Goal: Task Accomplishment & Management: Manage account settings

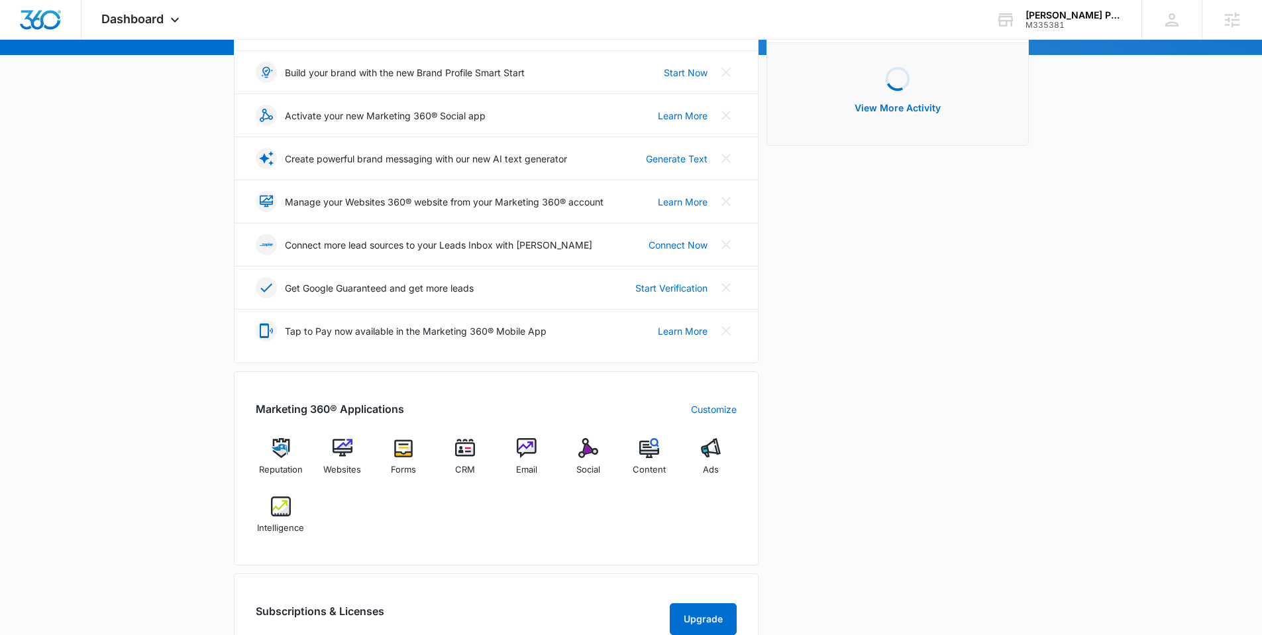
scroll to position [455, 0]
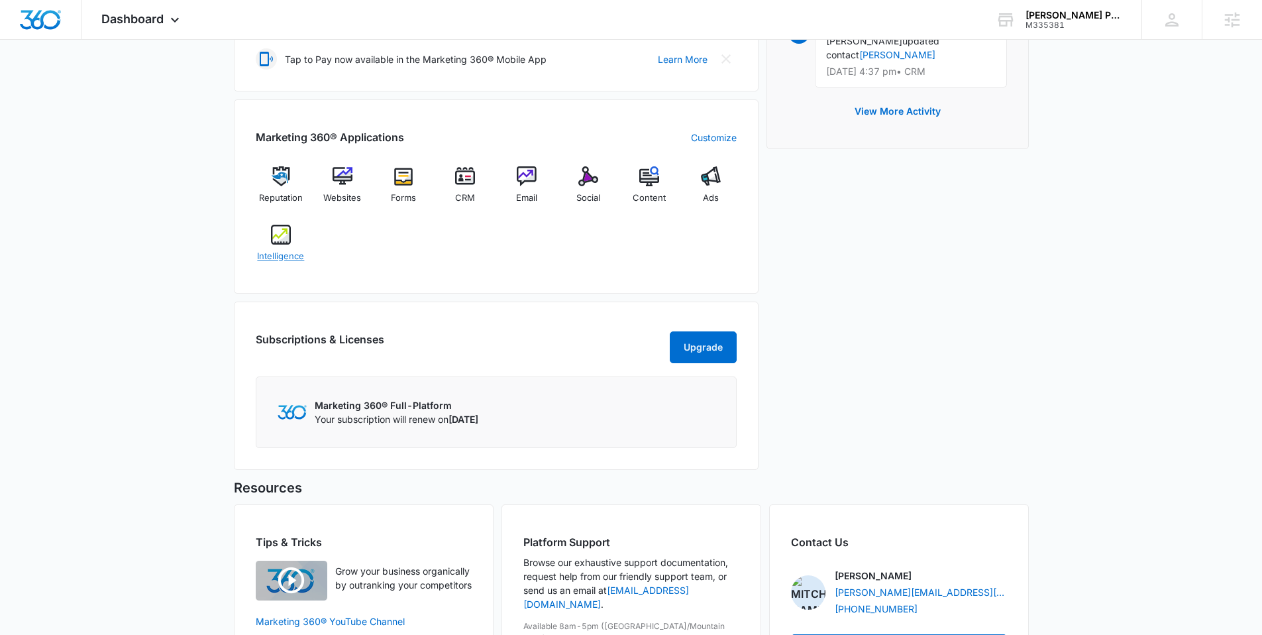
click at [275, 237] on img at bounding box center [281, 235] width 20 height 20
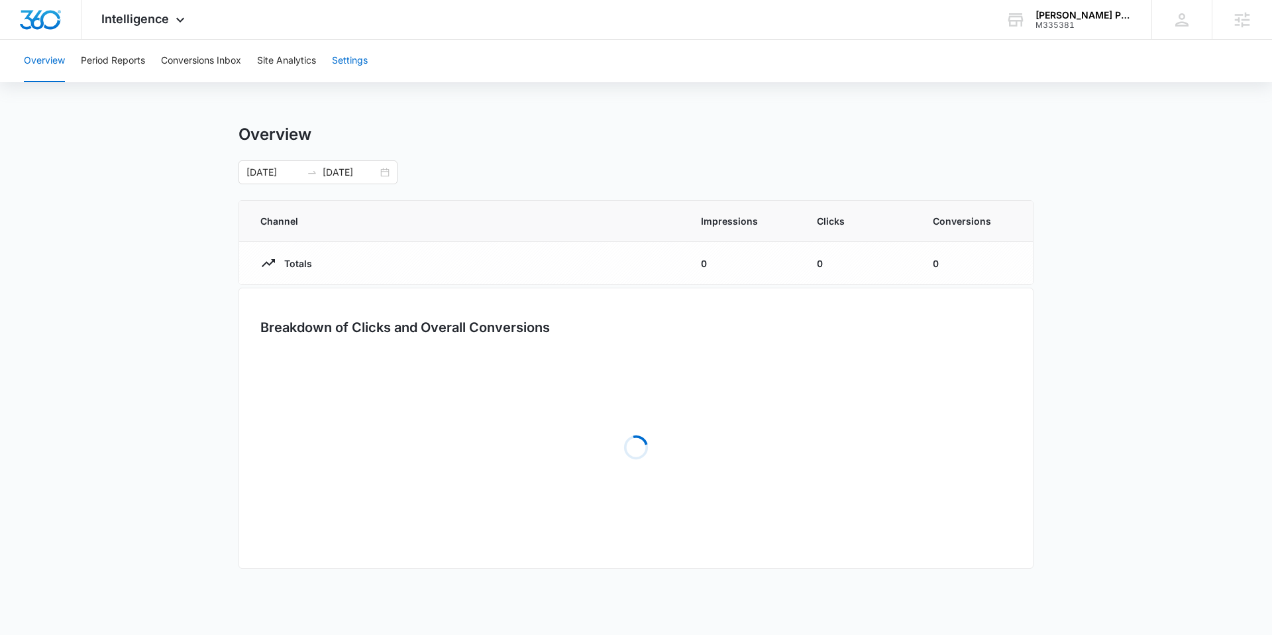
click at [356, 61] on button "Settings" at bounding box center [350, 61] width 36 height 42
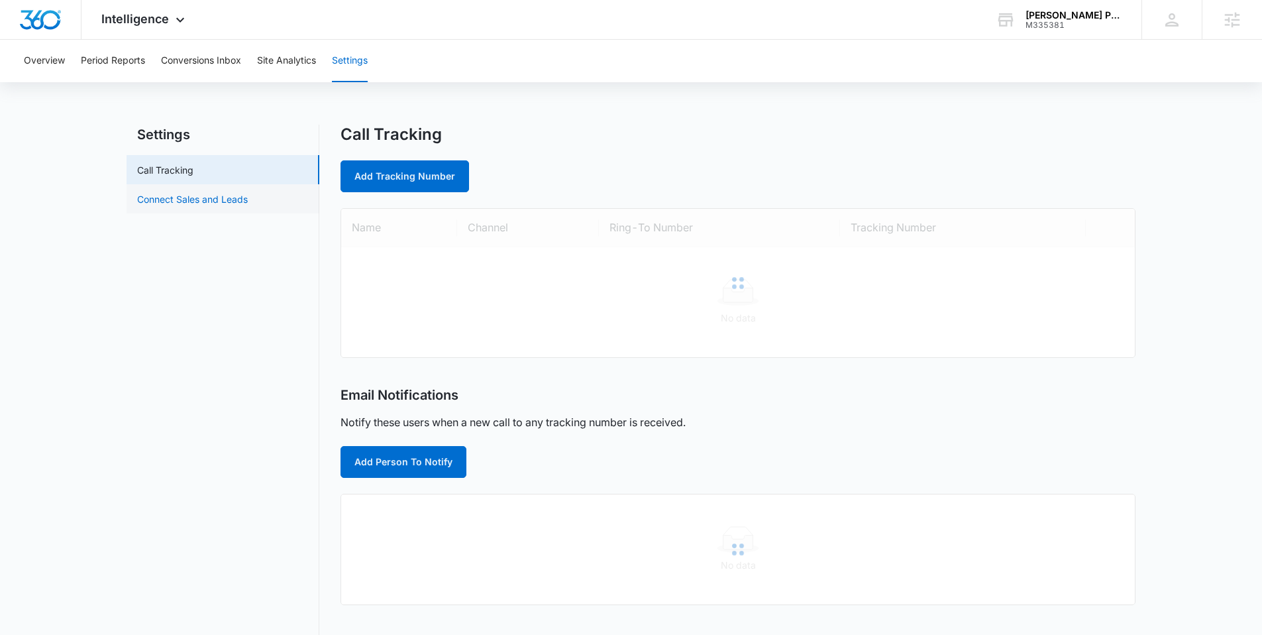
click at [196, 199] on link "Connect Sales and Leads" at bounding box center [192, 199] width 111 height 14
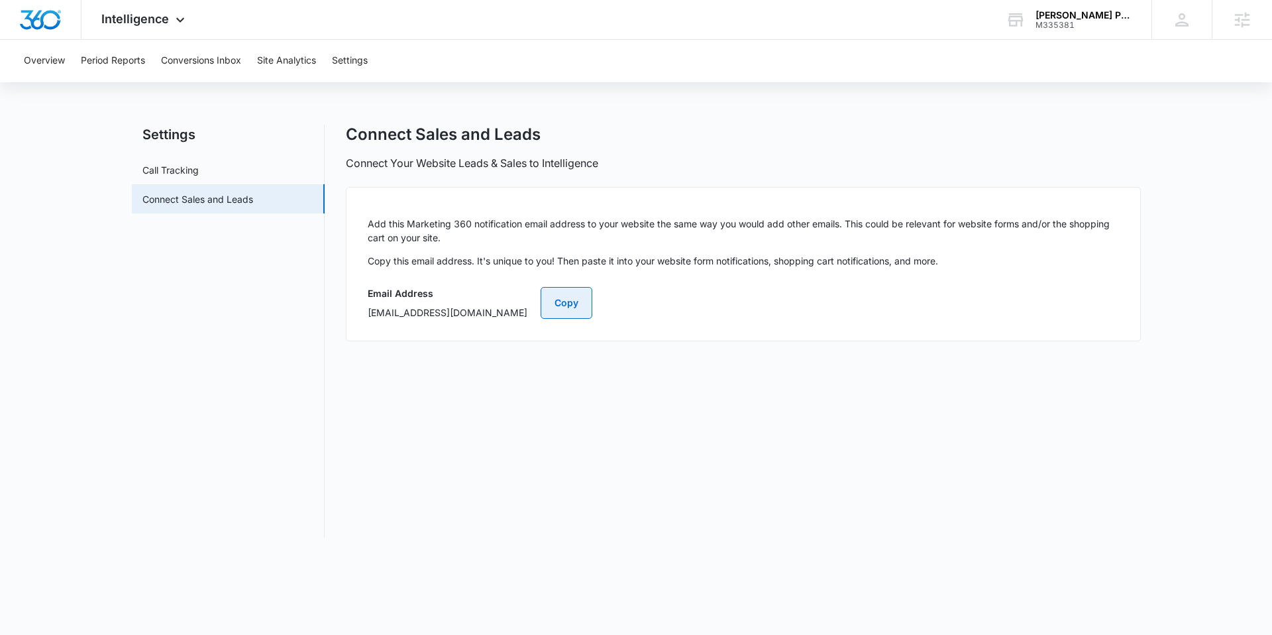
click at [592, 299] on button "Copy" at bounding box center [567, 303] width 52 height 32
